Goal: Information Seeking & Learning: Learn about a topic

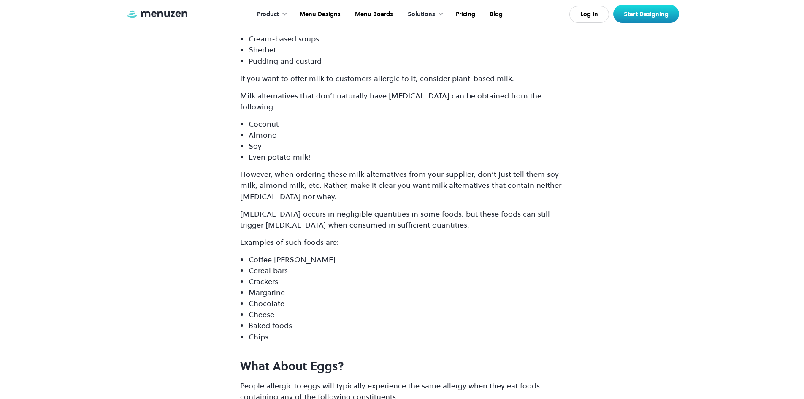
scroll to position [3502, 0]
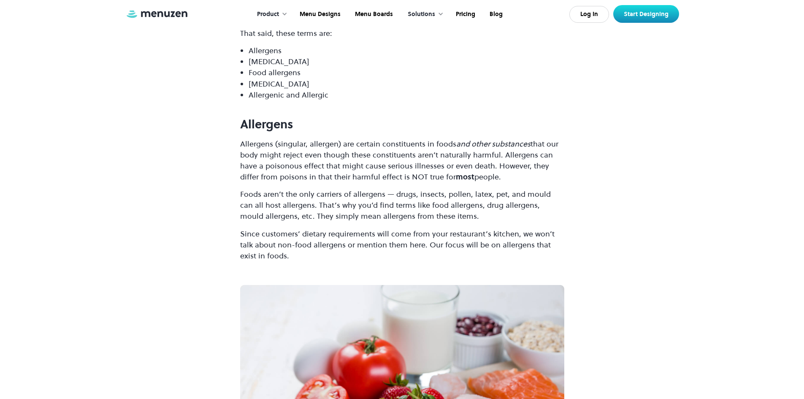
scroll to position [1097, 0]
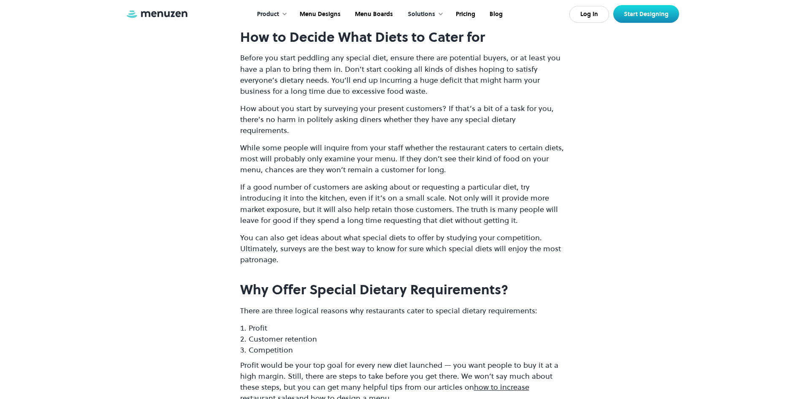
scroll to position [4894, 0]
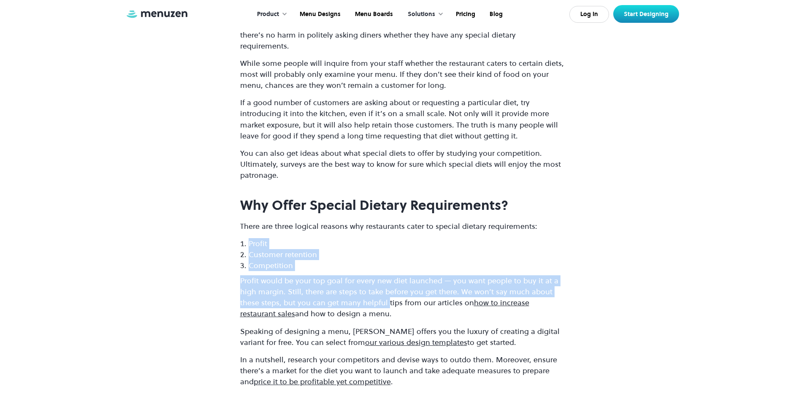
drag, startPoint x: 245, startPoint y: 168, endPoint x: 365, endPoint y: 217, distance: 129.8
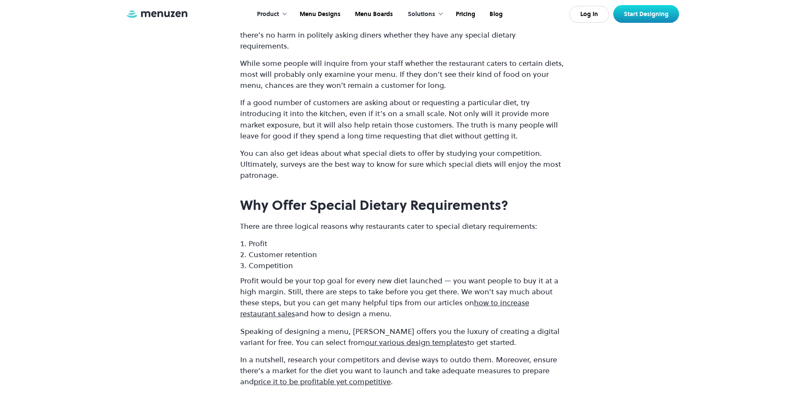
click at [244, 221] on p "There are three logical reasons why restaurants cater to special dietary requir…" at bounding box center [402, 226] width 324 height 11
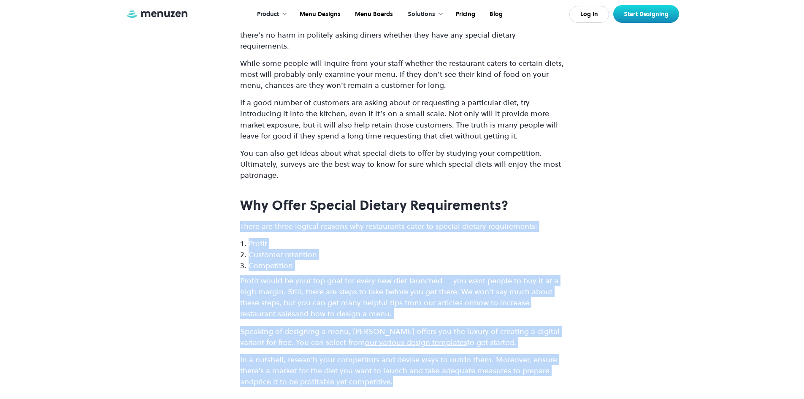
drag, startPoint x: 240, startPoint y: 155, endPoint x: 545, endPoint y: 308, distance: 340.9
copy div "There are three logical reasons why restaurants cater to special dietary requir…"
